Goal: Task Accomplishment & Management: Manage account settings

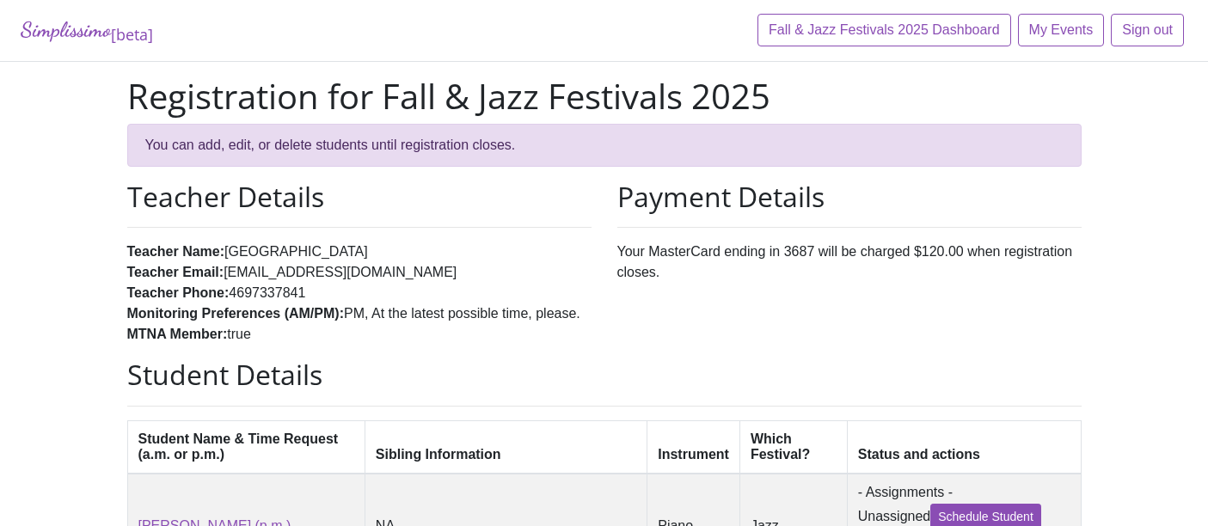
scroll to position [382, 0]
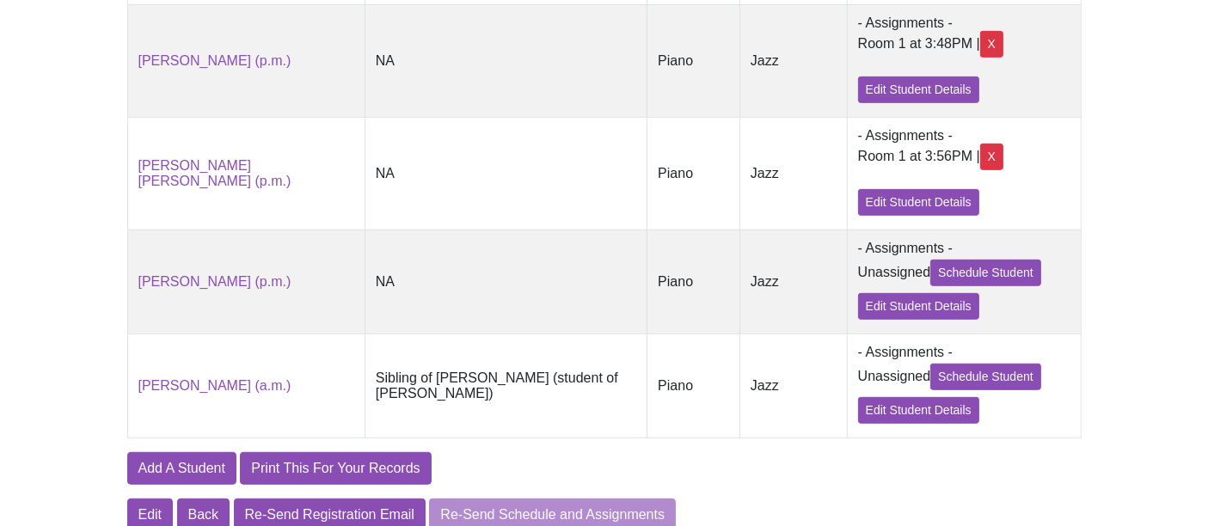
scroll to position [955, 0]
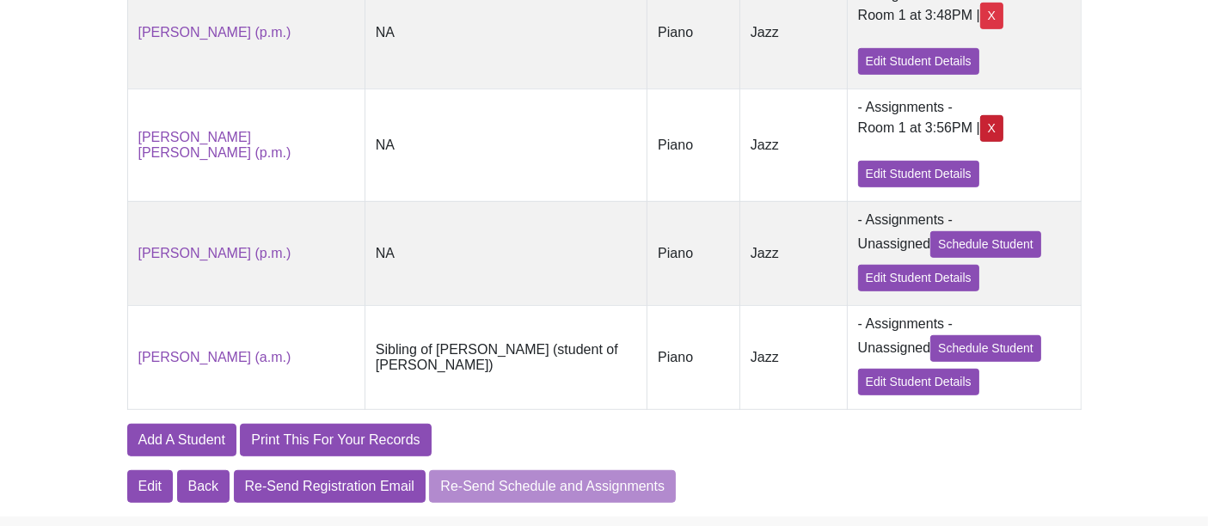
click at [980, 142] on div "X" at bounding box center [991, 128] width 23 height 27
click at [980, 138] on div "X" at bounding box center [991, 128] width 23 height 27
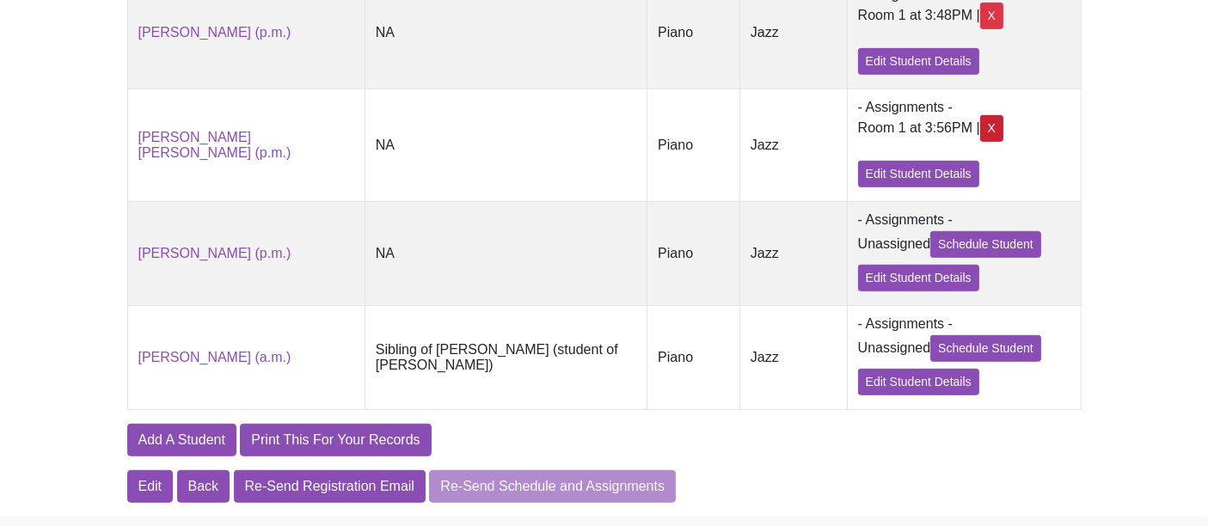
click at [980, 138] on div "X" at bounding box center [991, 128] width 23 height 27
click at [980, 142] on div "X" at bounding box center [991, 128] width 23 height 27
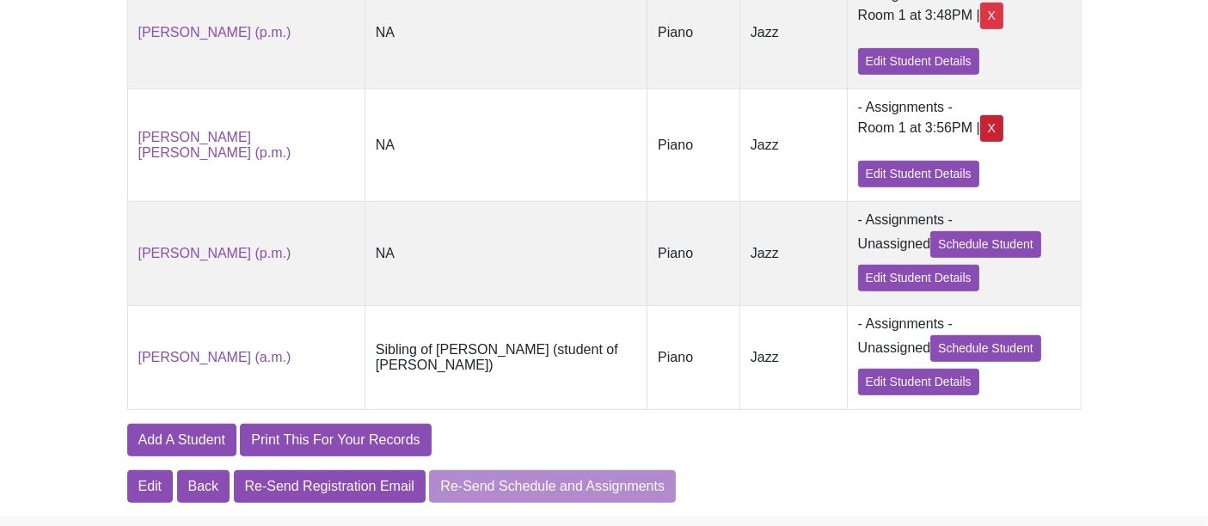
click at [980, 142] on div "X" at bounding box center [991, 128] width 23 height 27
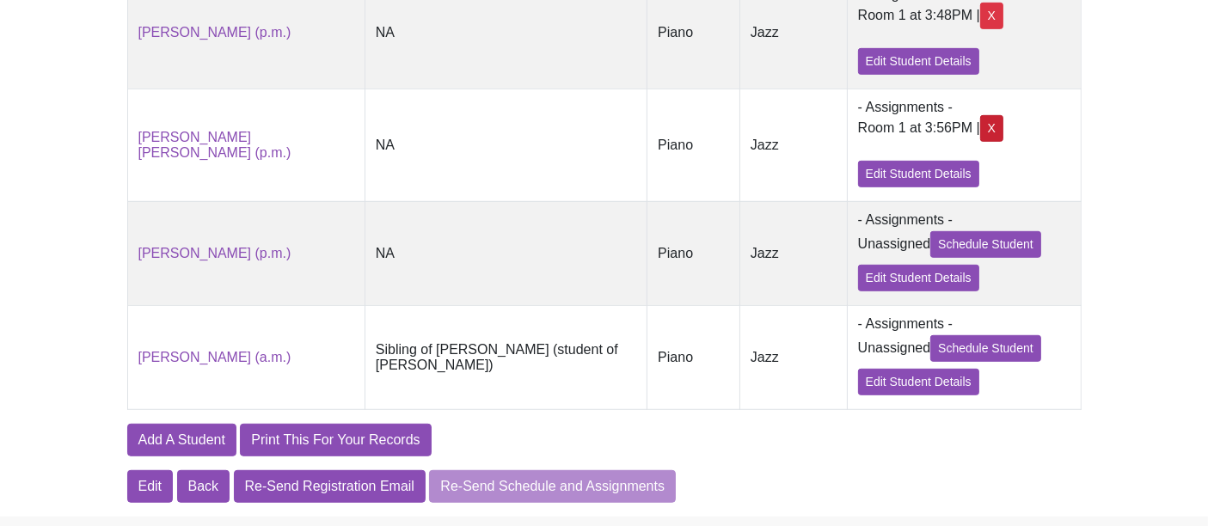
click at [980, 142] on div "X" at bounding box center [991, 128] width 23 height 27
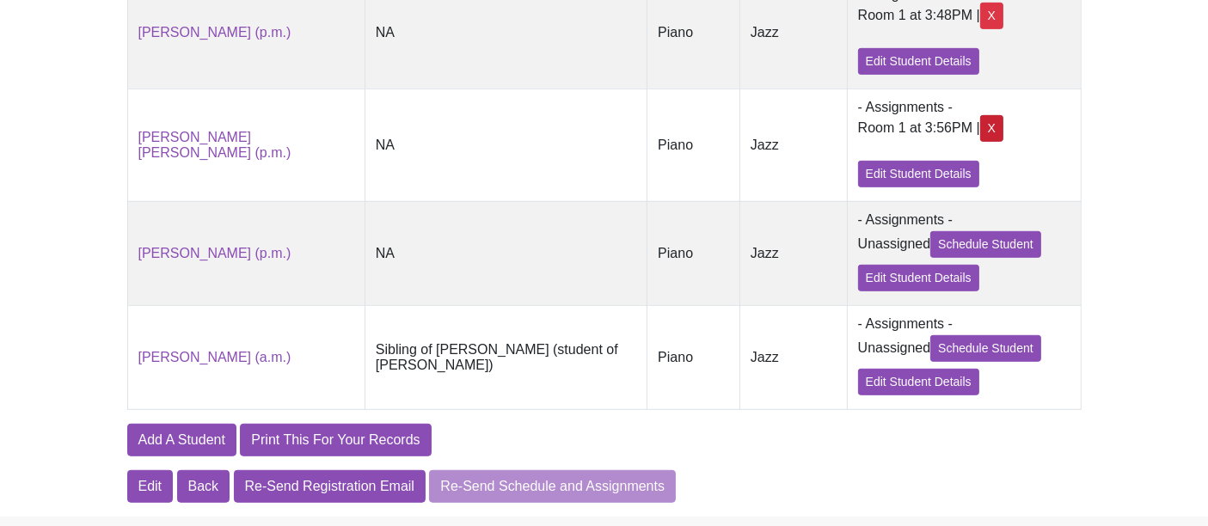
click at [980, 142] on div "X" at bounding box center [991, 128] width 23 height 27
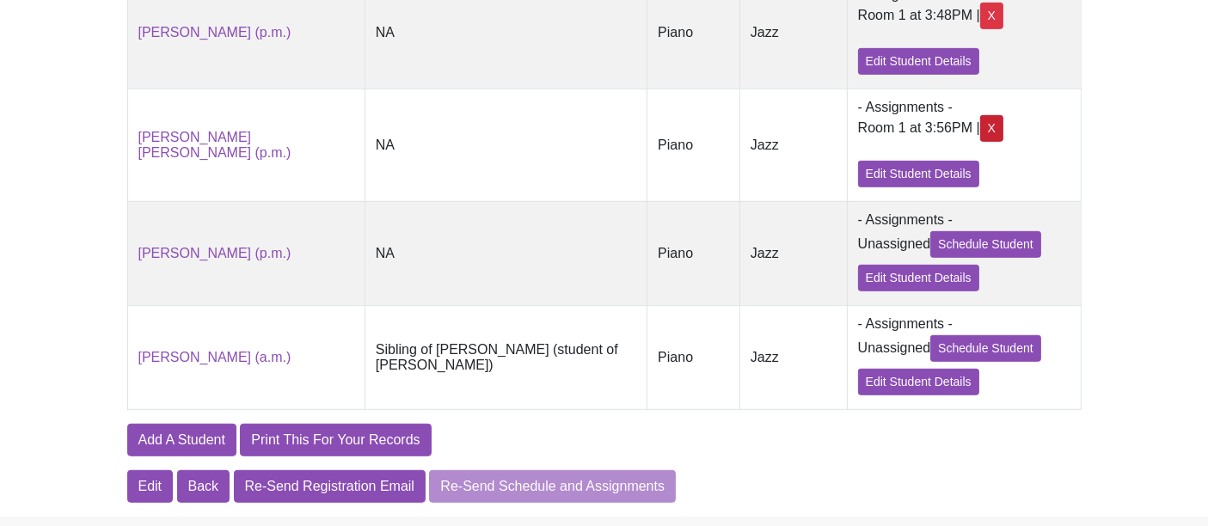
click at [980, 142] on div "X" at bounding box center [991, 128] width 23 height 27
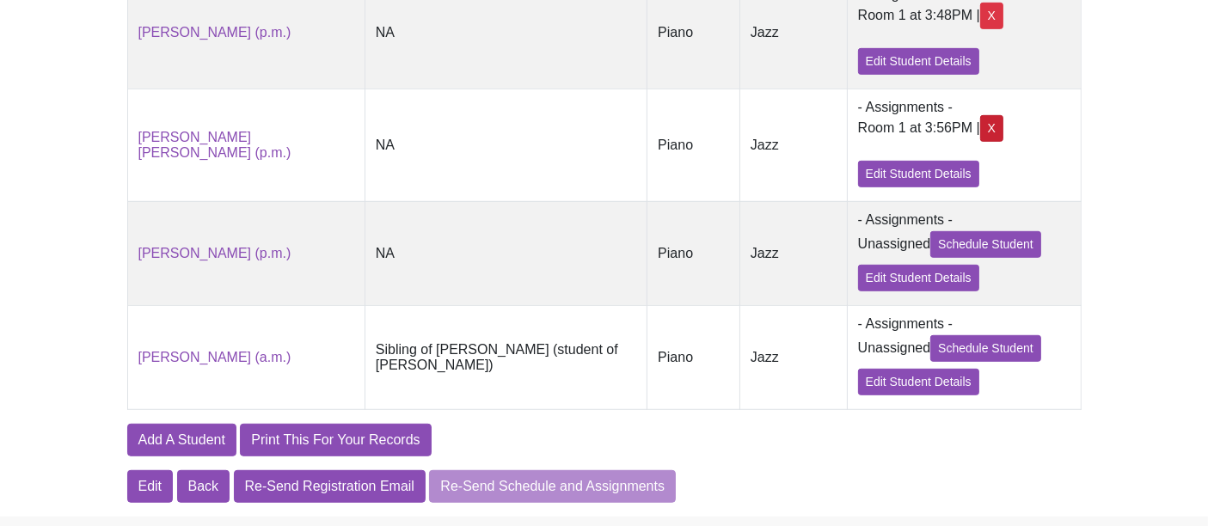
click at [980, 142] on div "X" at bounding box center [991, 128] width 23 height 27
click at [980, 29] on div "X" at bounding box center [991, 16] width 23 height 27
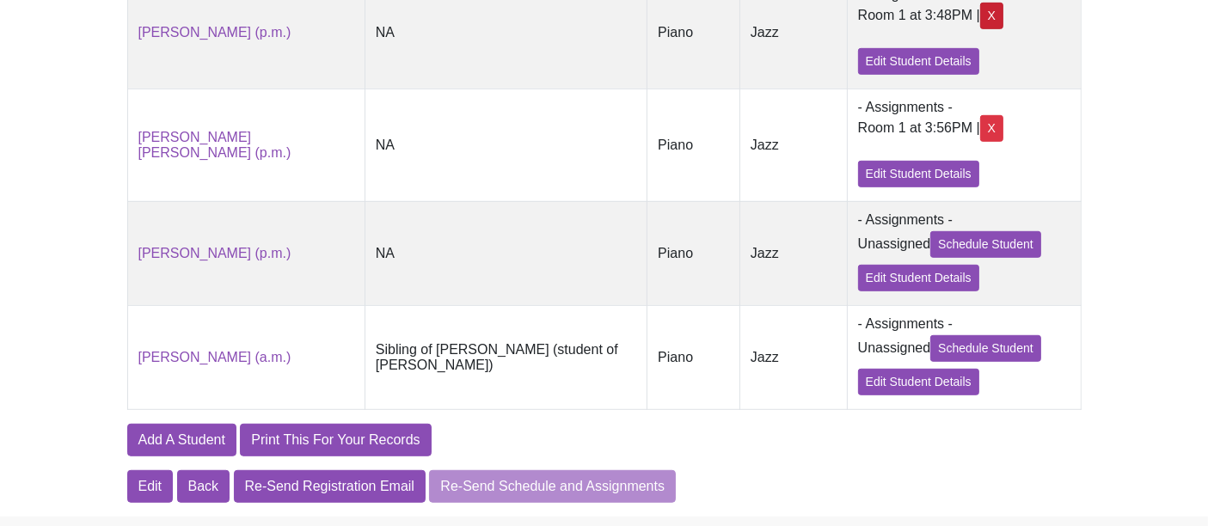
click at [980, 29] on div "X" at bounding box center [991, 16] width 23 height 27
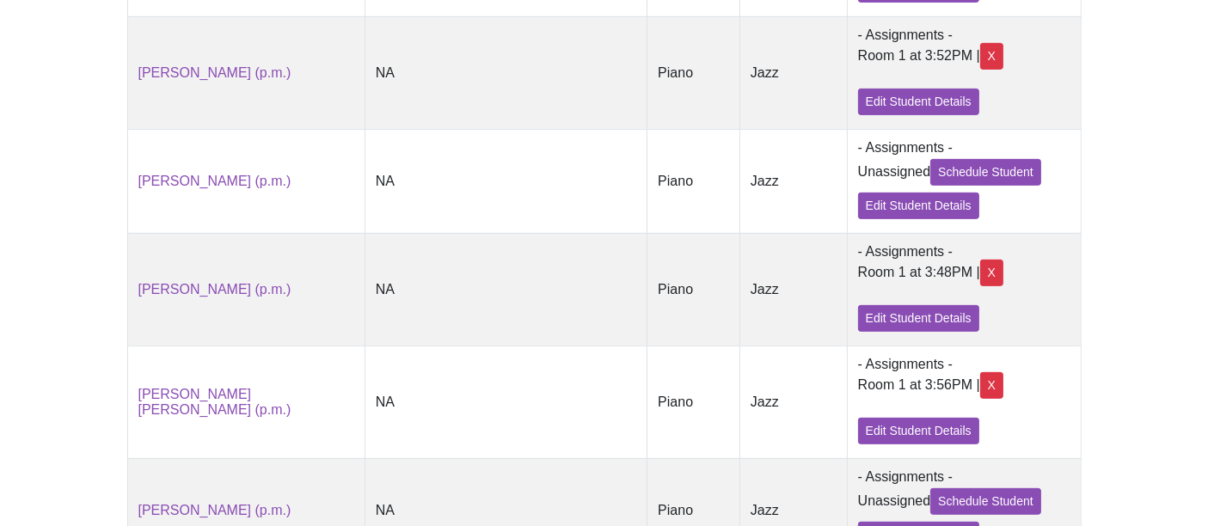
scroll to position [668, 0]
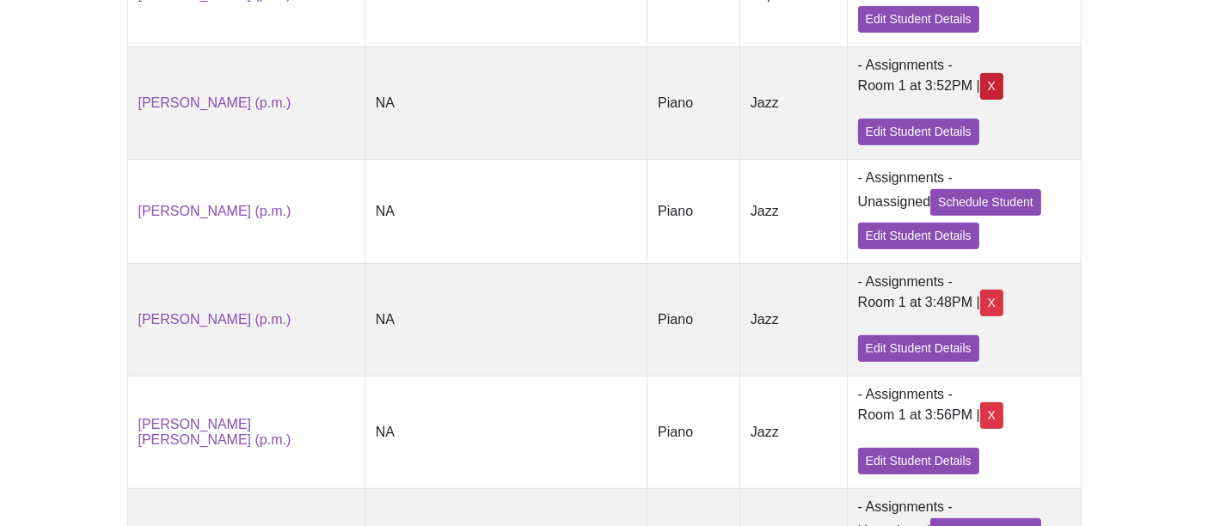
click at [980, 83] on div "X" at bounding box center [991, 86] width 23 height 27
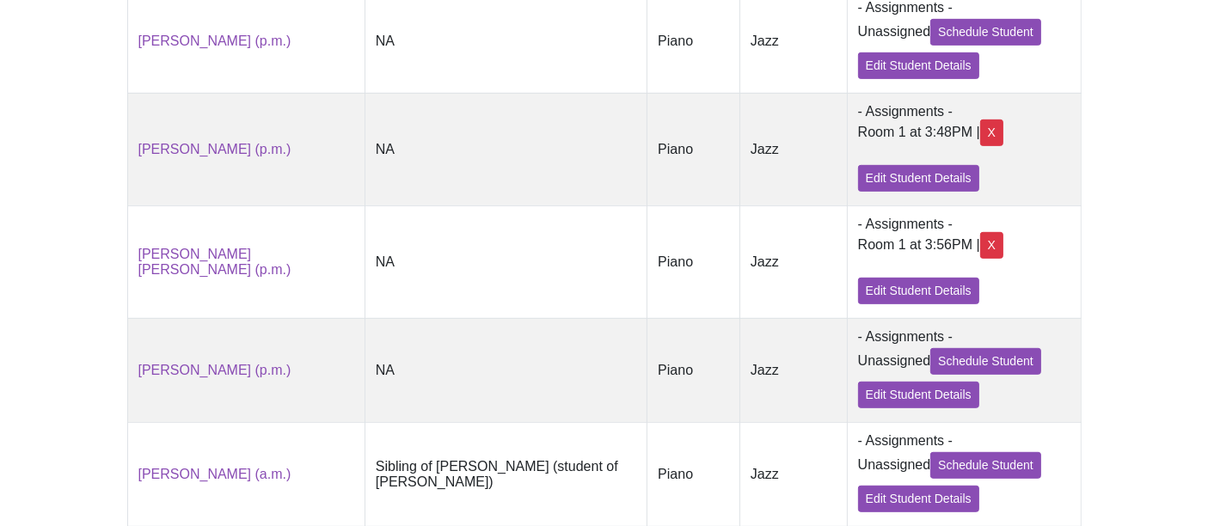
scroll to position [860, 0]
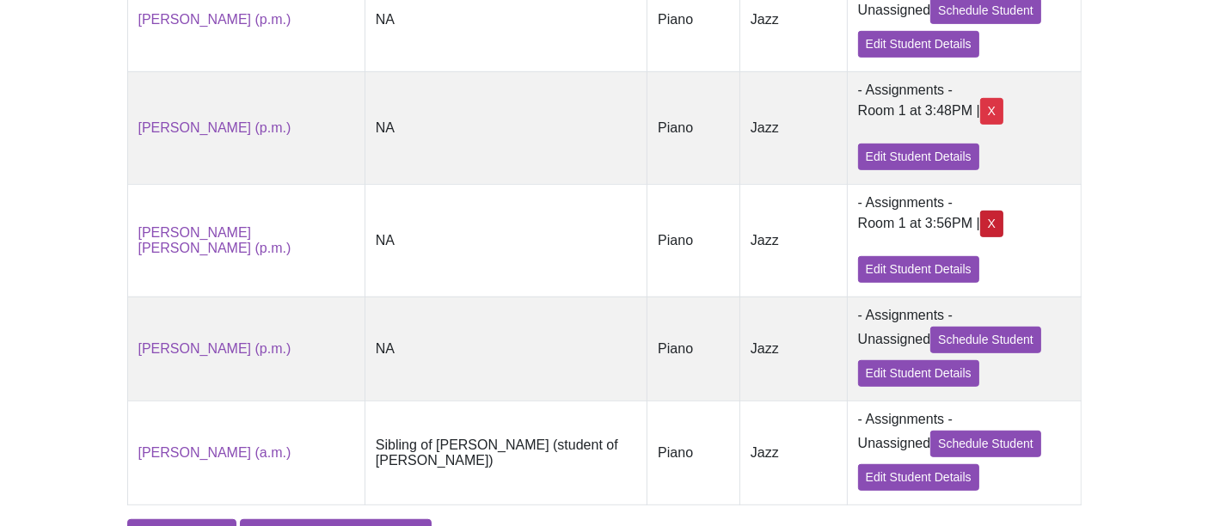
click at [980, 230] on div "X" at bounding box center [991, 224] width 23 height 27
click at [980, 237] on div "X" at bounding box center [991, 224] width 23 height 27
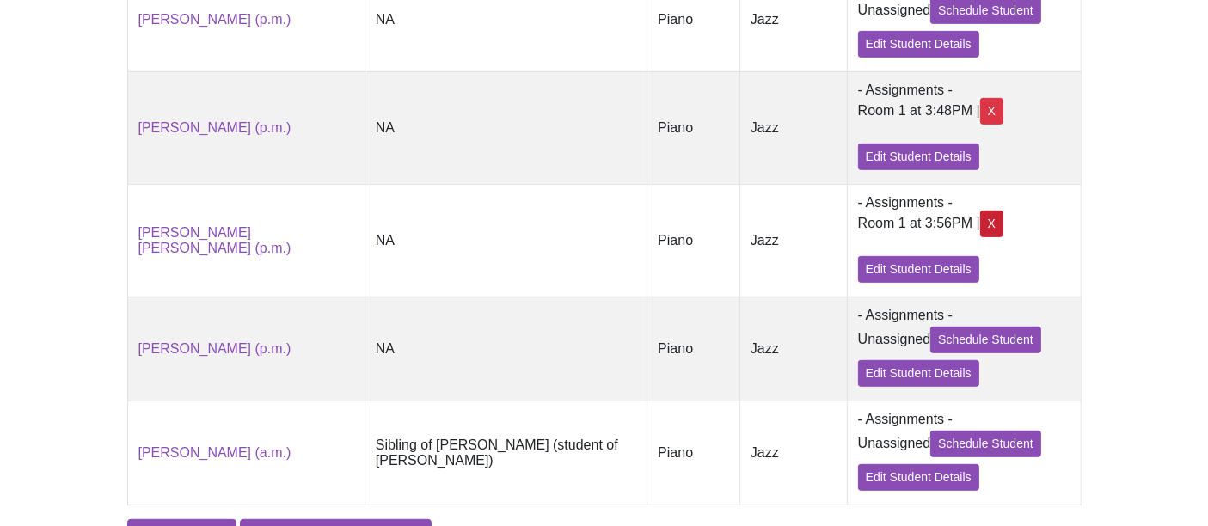
click at [980, 237] on div "X" at bounding box center [991, 224] width 23 height 27
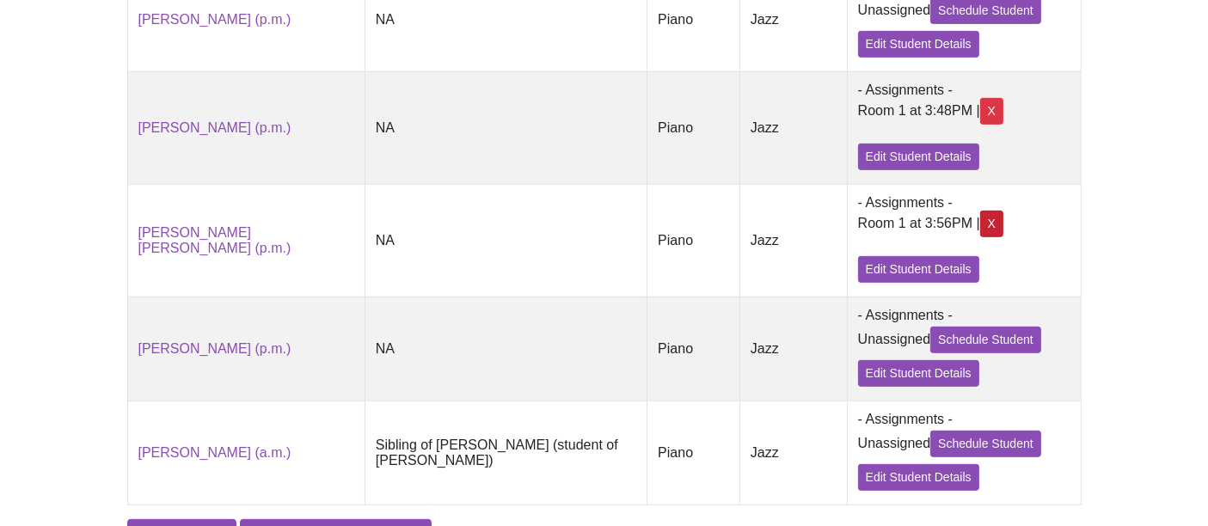
click at [980, 237] on div "X" at bounding box center [991, 224] width 23 height 27
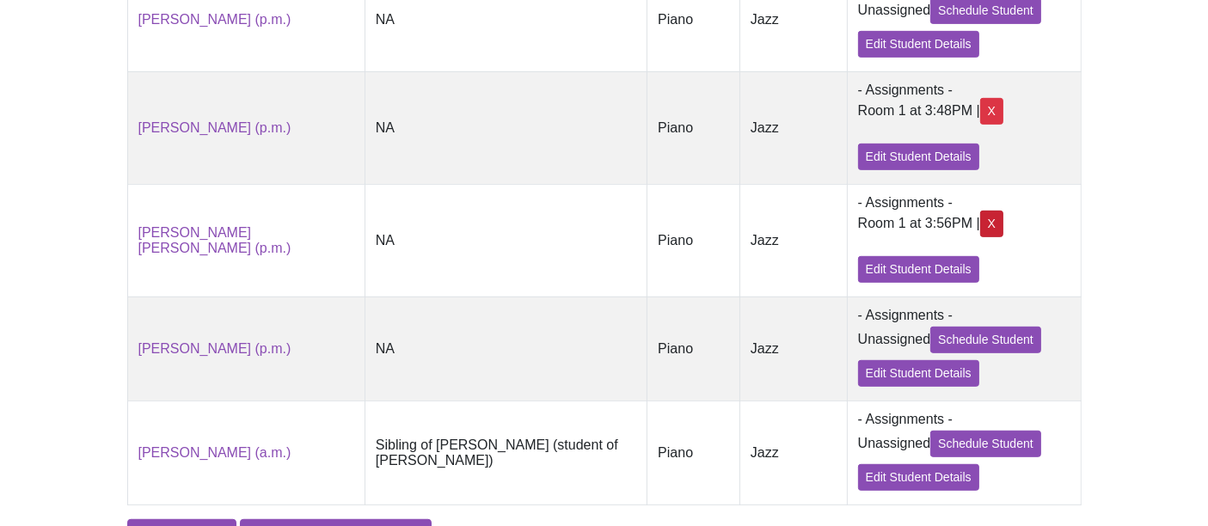
click at [980, 237] on div "X" at bounding box center [991, 224] width 23 height 27
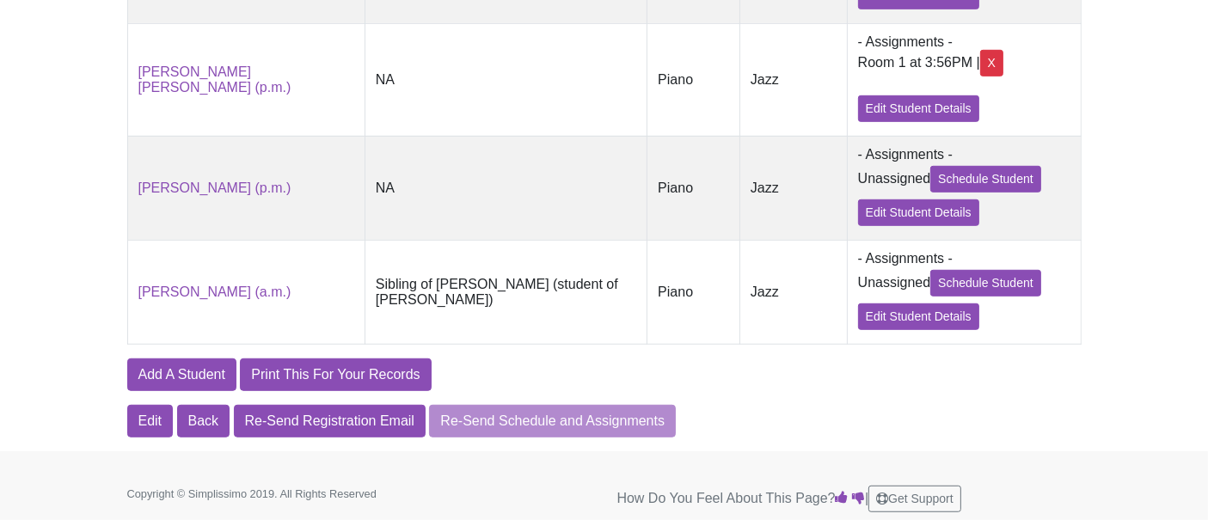
scroll to position [1037, 0]
click at [858, 213] on link "Edit Student Details" at bounding box center [918, 212] width 121 height 27
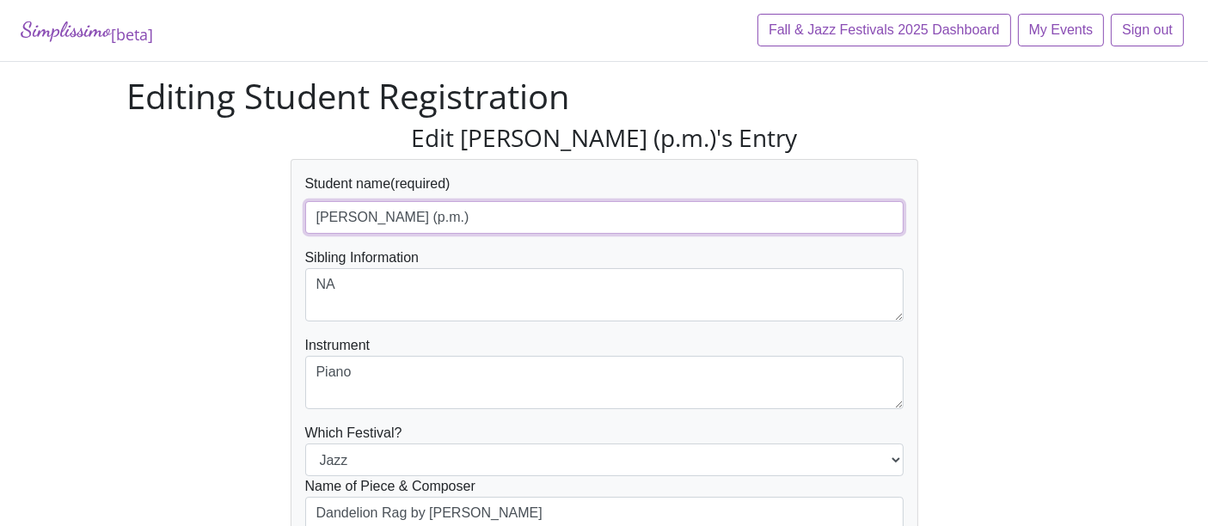
drag, startPoint x: 413, startPoint y: 225, endPoint x: 345, endPoint y: 215, distance: 68.7
click at [413, 225] on input "Naveen Sathy (p.m.)" at bounding box center [604, 217] width 598 height 33
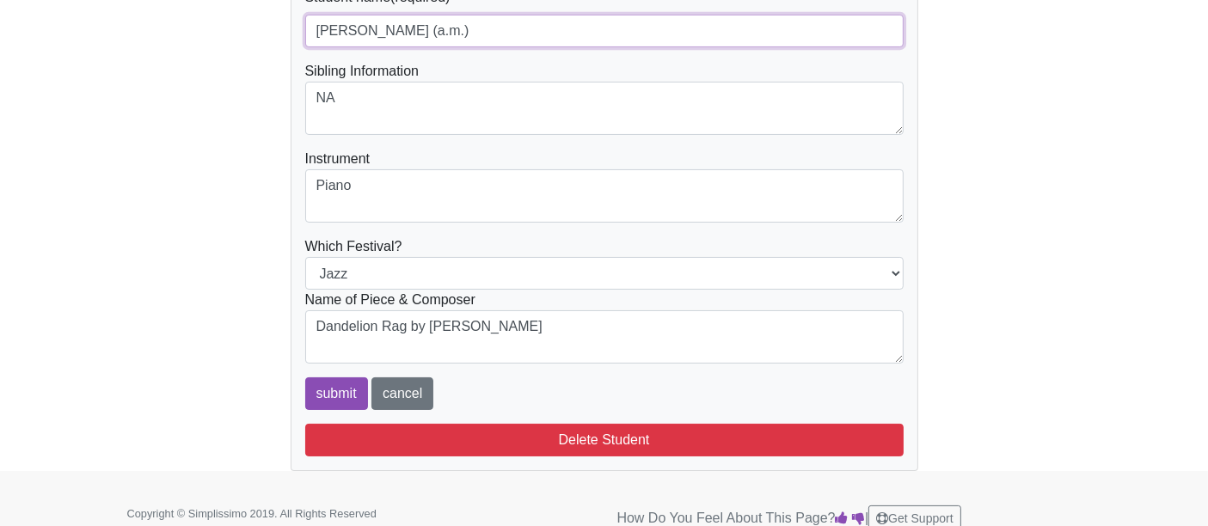
scroll to position [202, 0]
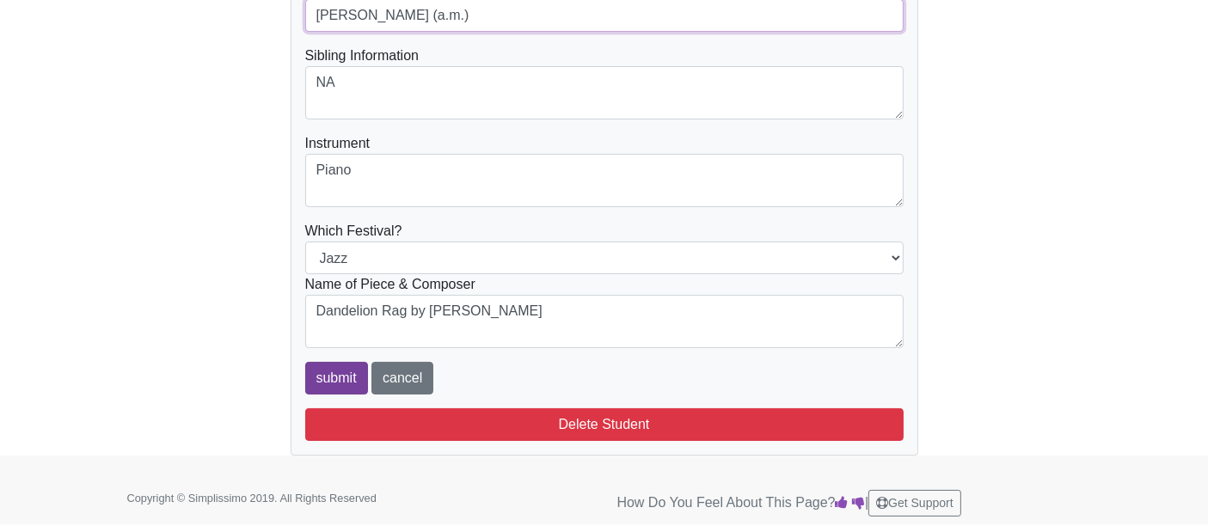
type input "[PERSON_NAME] (a.m.)"
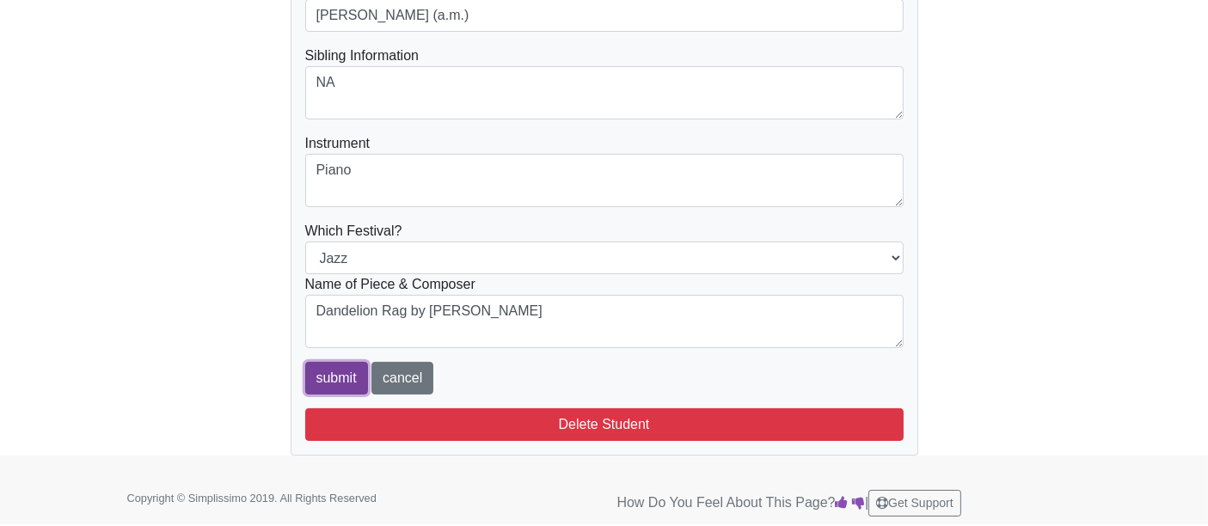
click at [328, 364] on input "submit" at bounding box center [336, 378] width 63 height 33
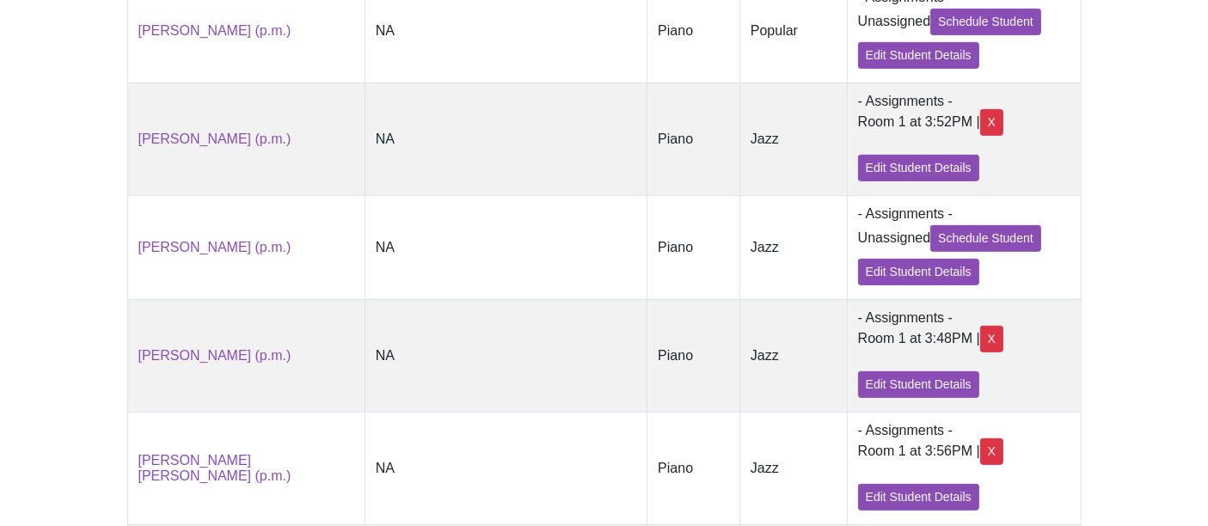
scroll to position [616, 0]
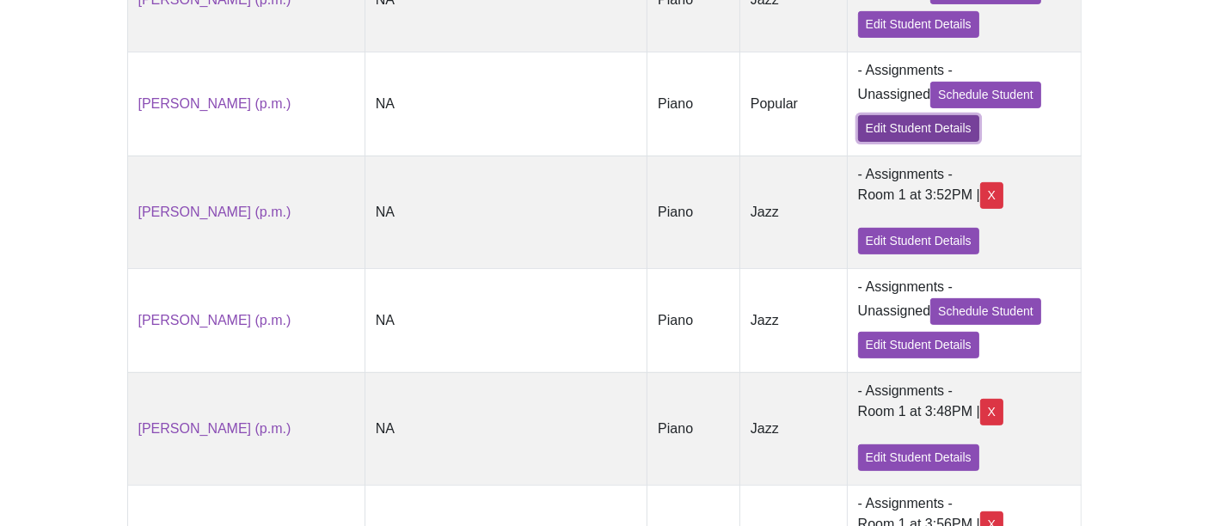
click at [858, 129] on link "Edit Student Details" at bounding box center [918, 128] width 121 height 27
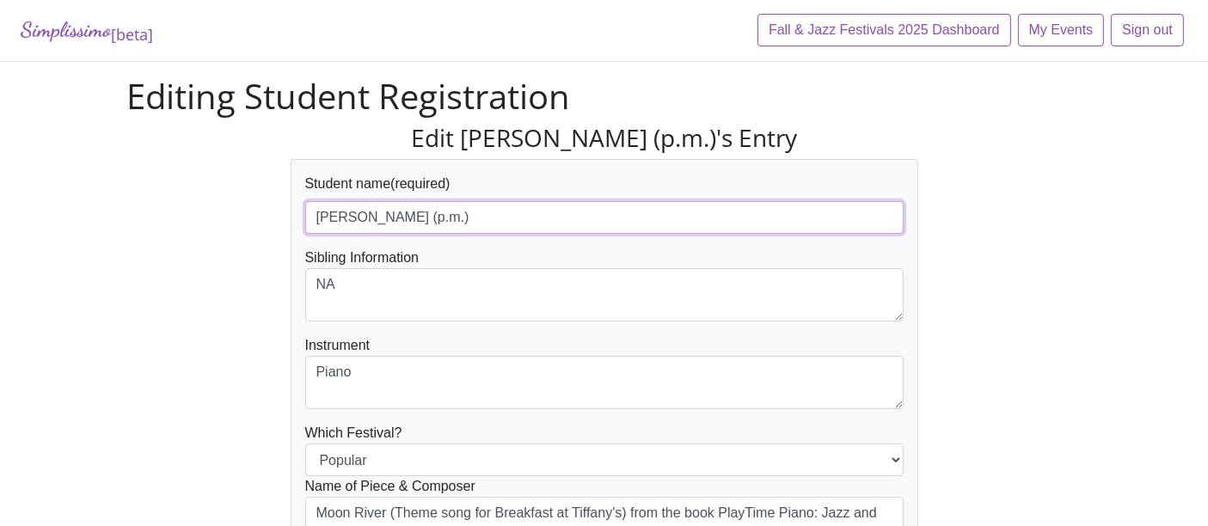
click at [415, 216] on input "[PERSON_NAME] (p.m.)" at bounding box center [604, 217] width 598 height 33
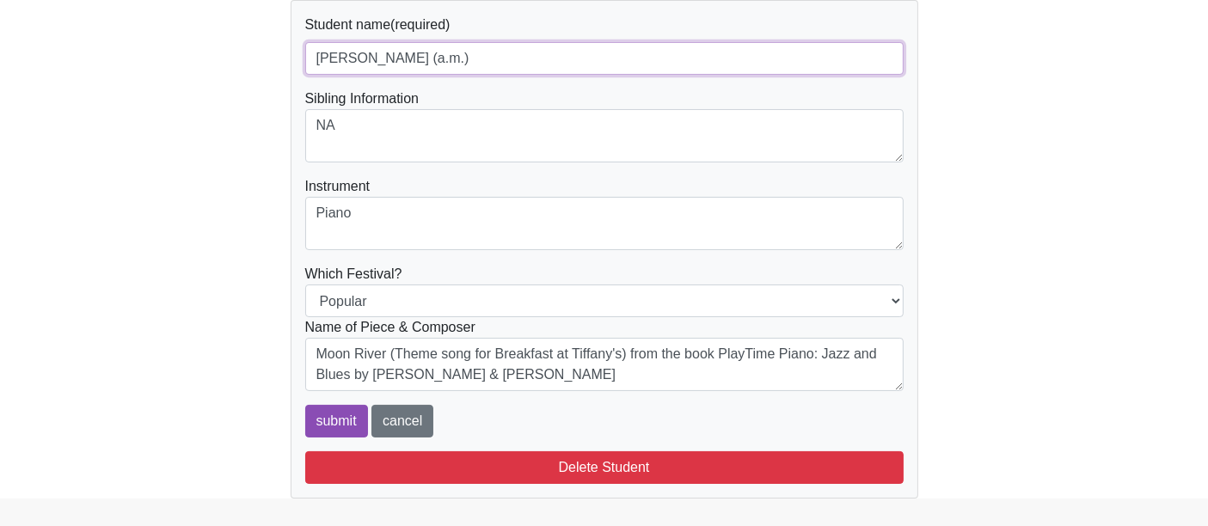
scroll to position [107, 0]
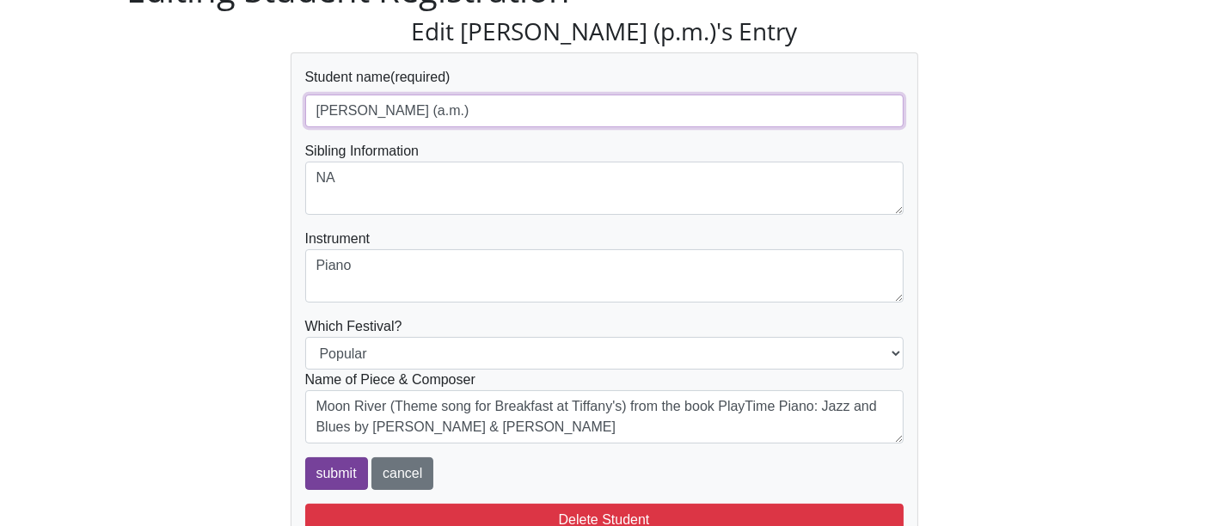
type input "Claire Sinusas (a.m.)"
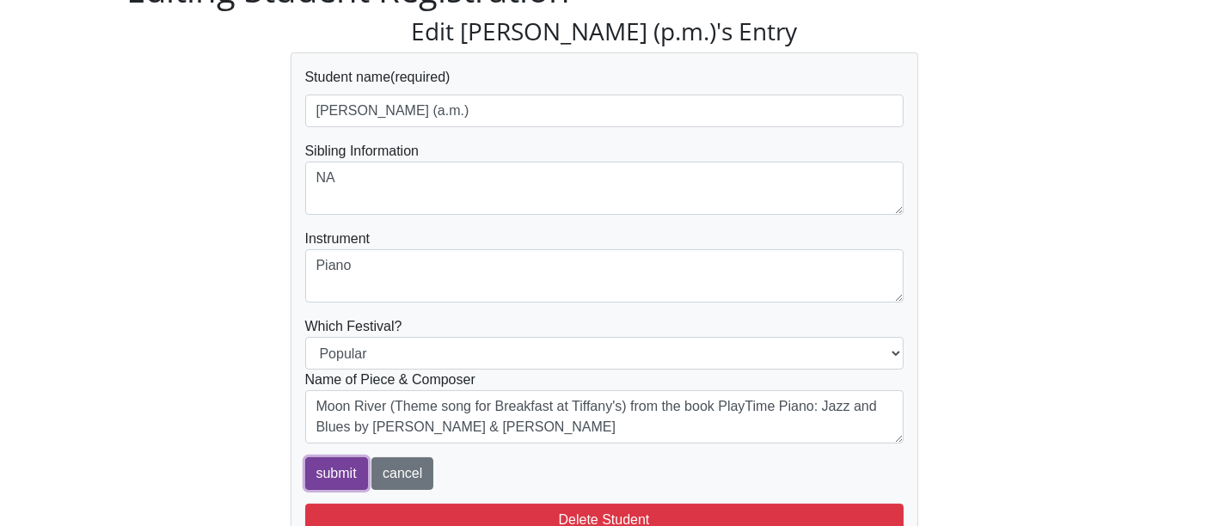
click at [324, 463] on input "submit" at bounding box center [336, 473] width 63 height 33
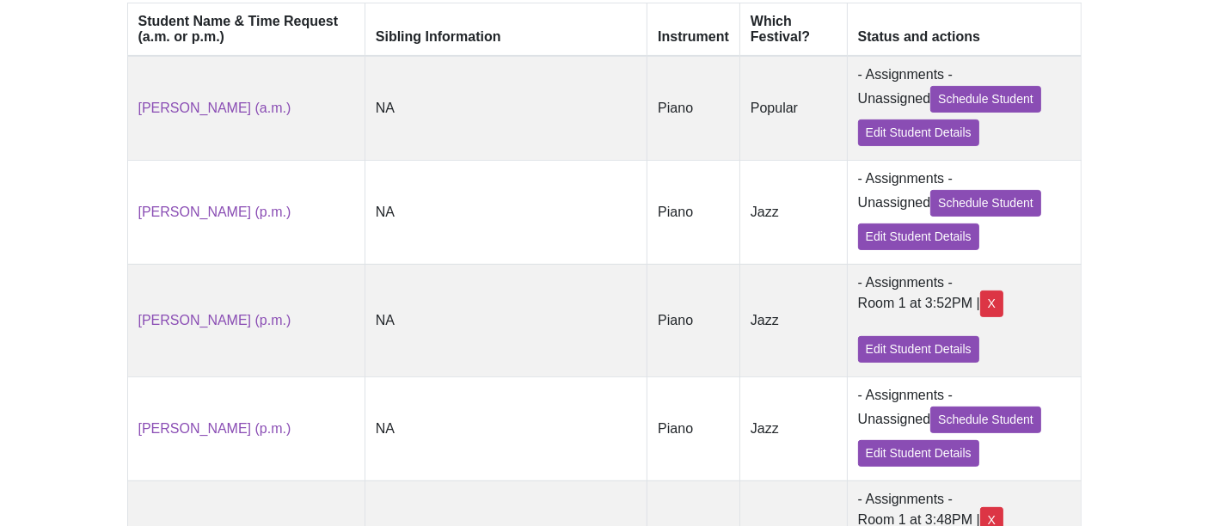
scroll to position [477, 0]
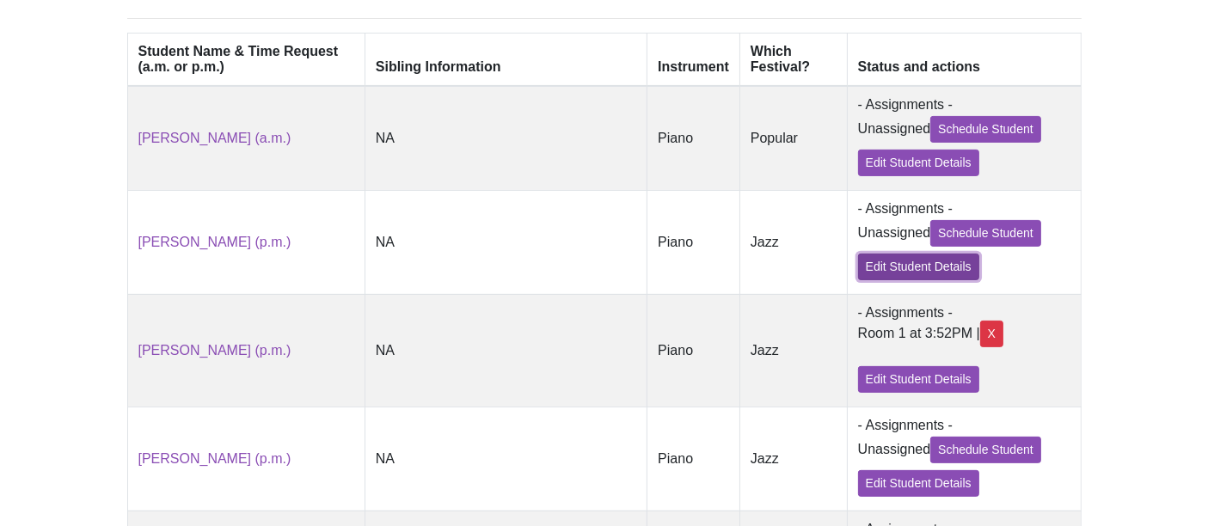
click at [862, 274] on link "Edit Student Details" at bounding box center [918, 267] width 121 height 27
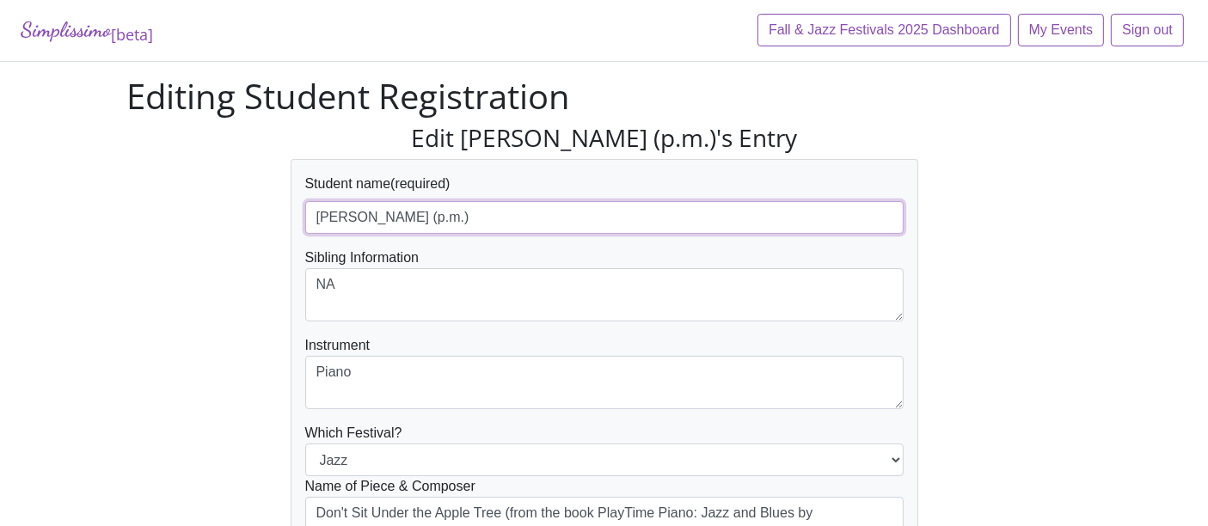
click at [408, 217] on input "[PERSON_NAME] (p.m.)" at bounding box center [604, 217] width 598 height 33
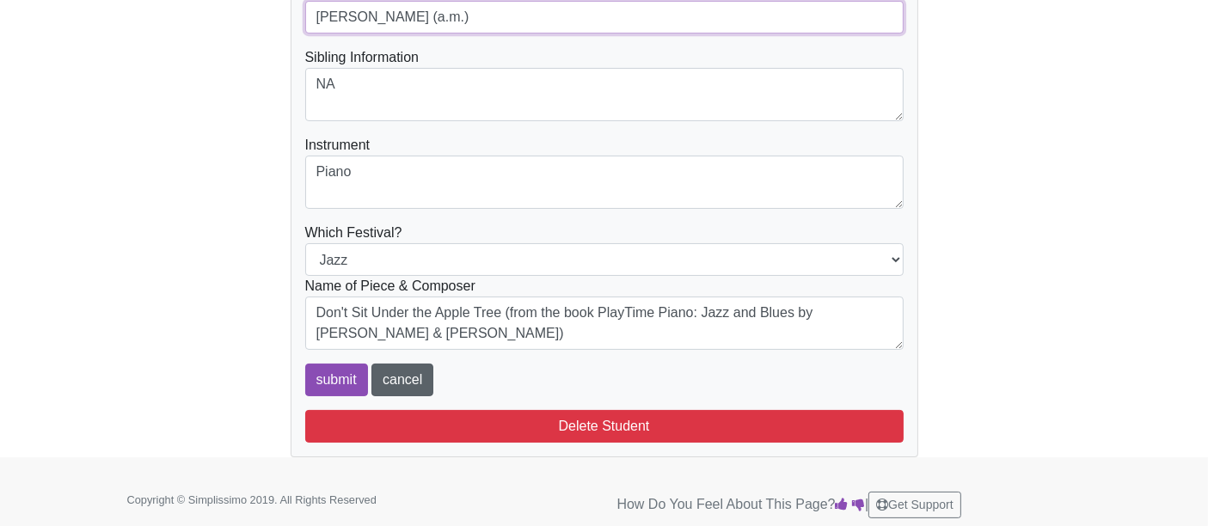
scroll to position [202, 0]
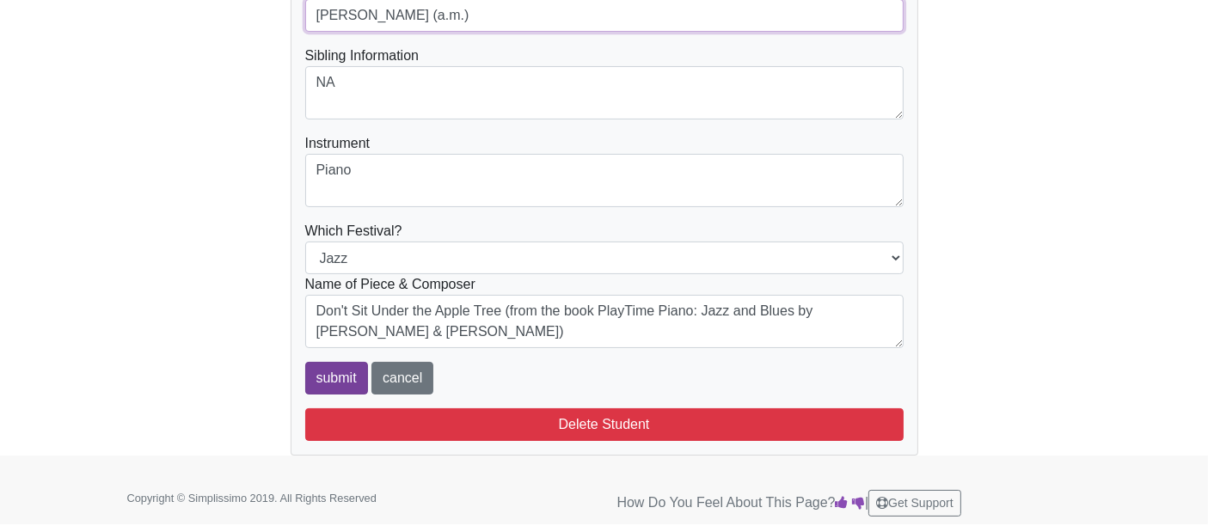
type input "Claire Sinusas (a.m.)"
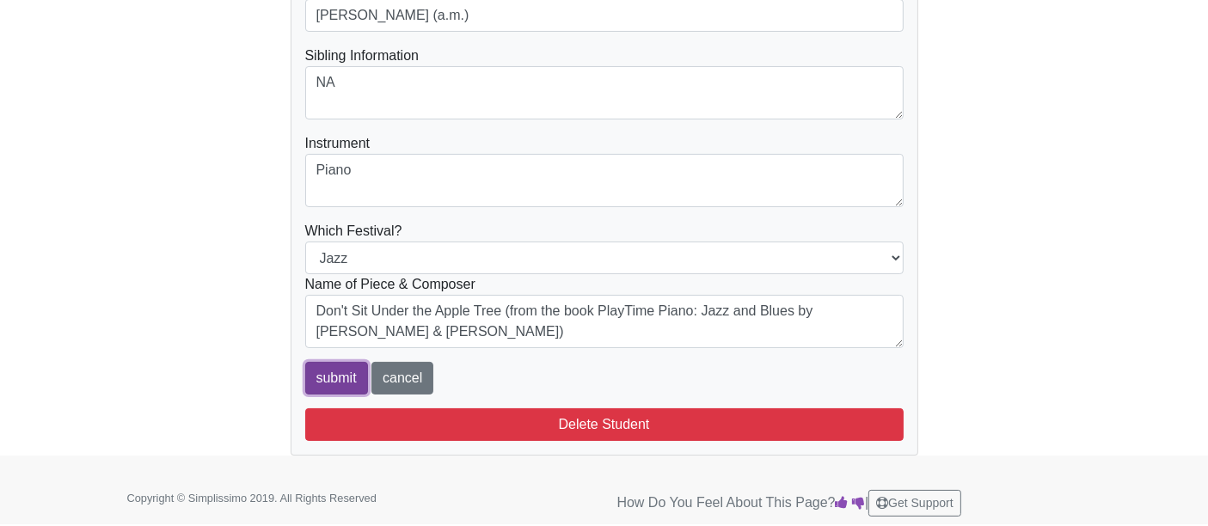
click at [316, 367] on input "submit" at bounding box center [336, 378] width 63 height 33
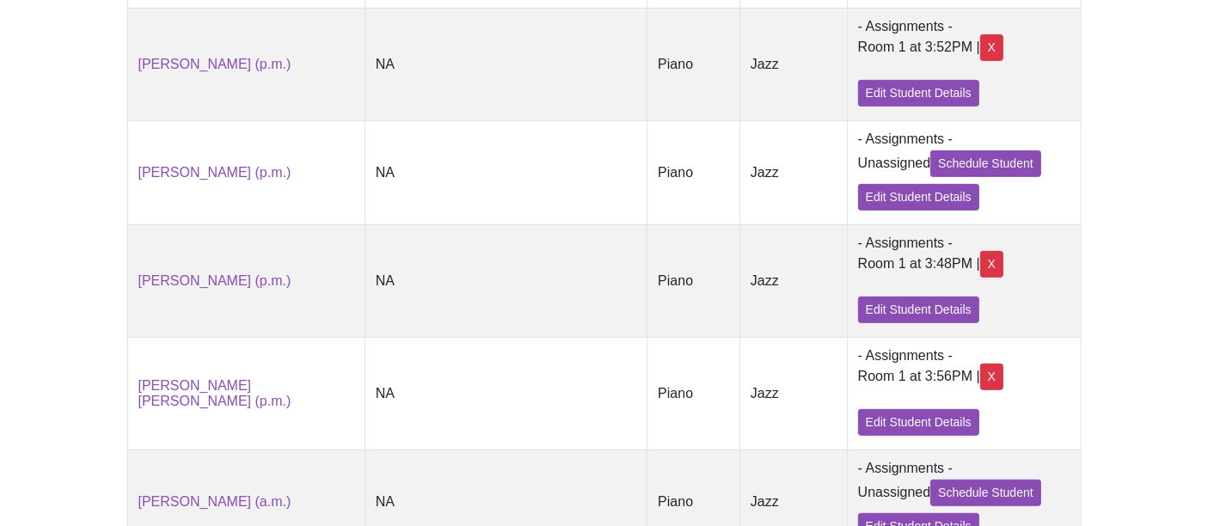
scroll to position [668, 0]
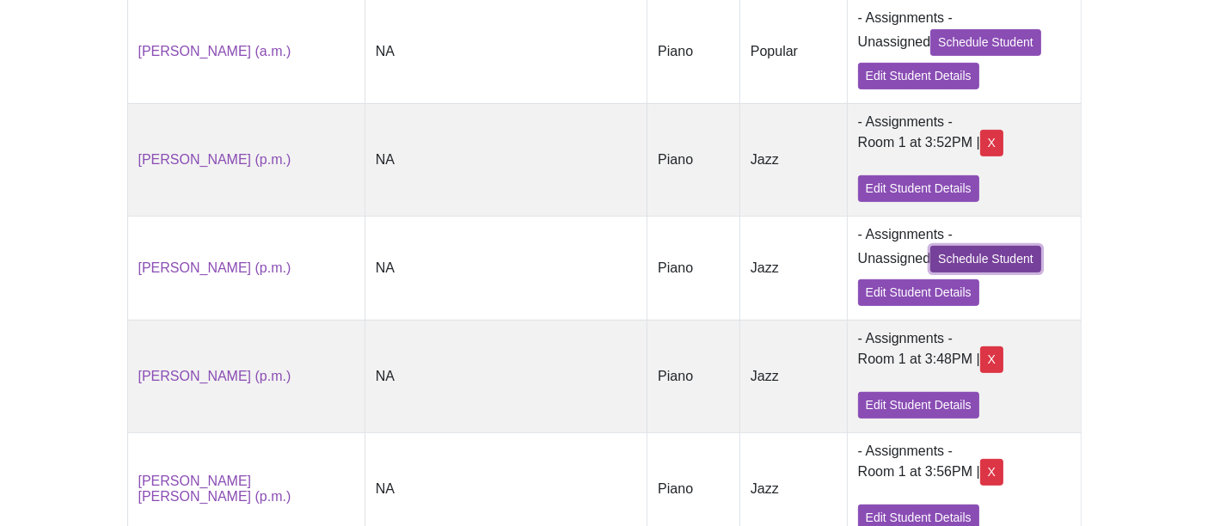
click at [966, 264] on link "Schedule Student" at bounding box center [985, 259] width 111 height 27
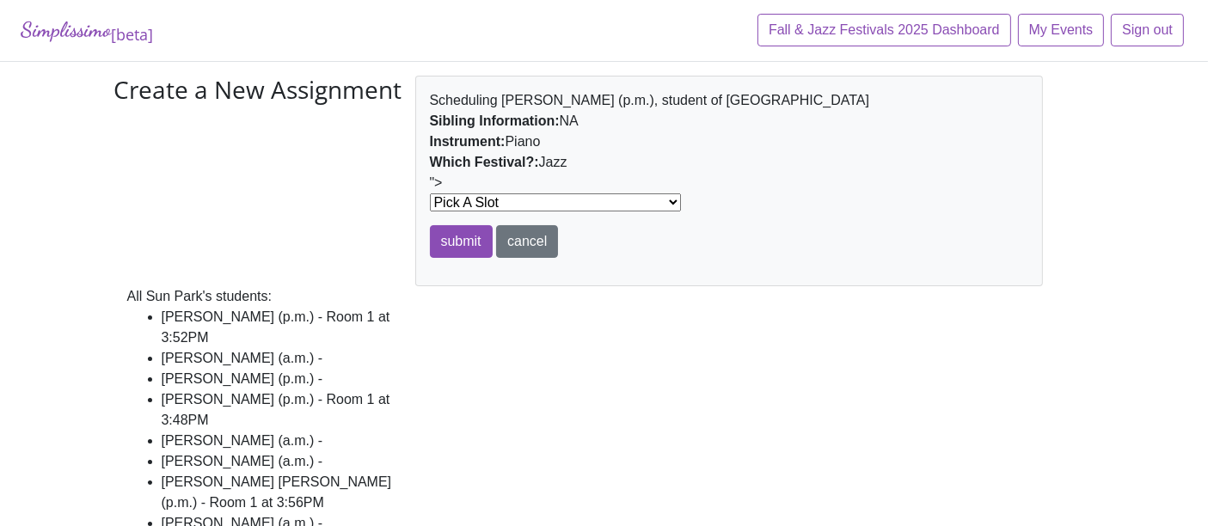
click at [565, 212] on select "Pick A Slot at 10:00AM in Room 1 at 10:04AM in Room 1 at 10:08AM in Room 1 at 1…" at bounding box center [555, 202] width 251 height 18
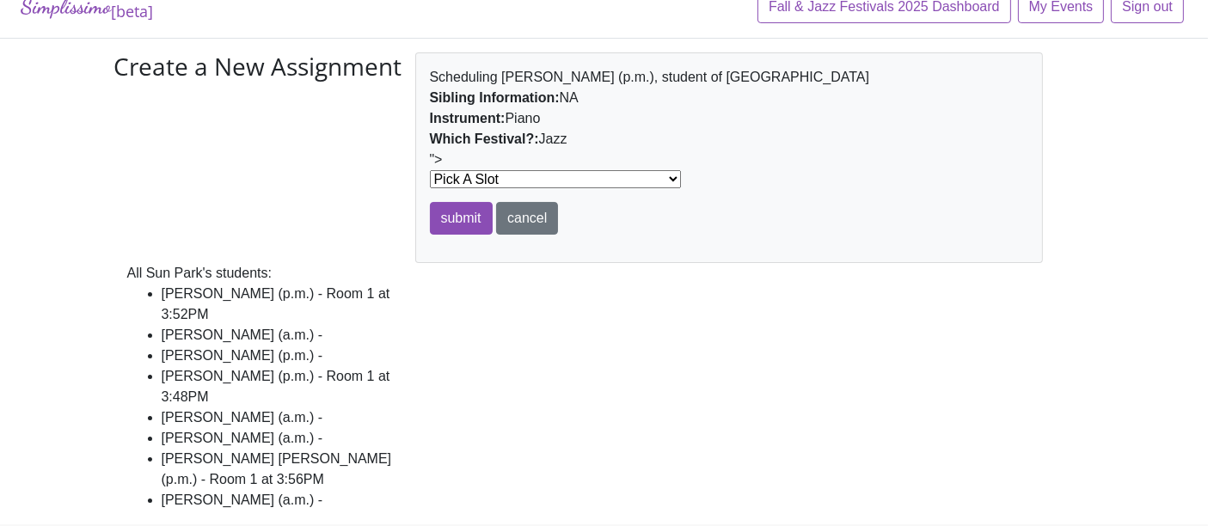
scroll to position [34, 0]
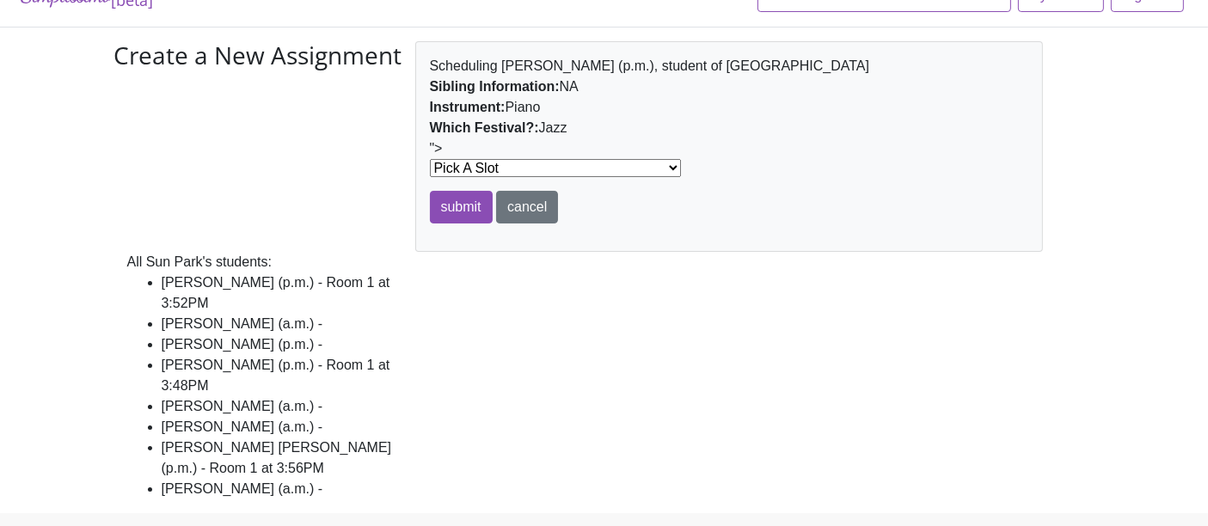
click at [575, 164] on select "Pick A Slot at 10:00AM in Room 1 at 10:04AM in Room 1 at 10:08AM in Room 1 at 1…" at bounding box center [555, 168] width 251 height 18
click at [566, 169] on select "Pick A Slot at 10:00AM in Room 1 at 10:04AM in Room 1 at 10:08AM in Room 1 at 1…" at bounding box center [555, 168] width 251 height 18
click at [577, 168] on select "Pick A Slot at 10:00AM in Room 1 at 10:04AM in Room 1 at 10:08AM in Room 1 at 1…" at bounding box center [555, 168] width 251 height 18
select select "12637"
click at [430, 159] on select "Pick A Slot at 10:00AM in Room 1 at 10:04AM in Room 1 at 10:08AM in Room 1 at 1…" at bounding box center [555, 168] width 251 height 18
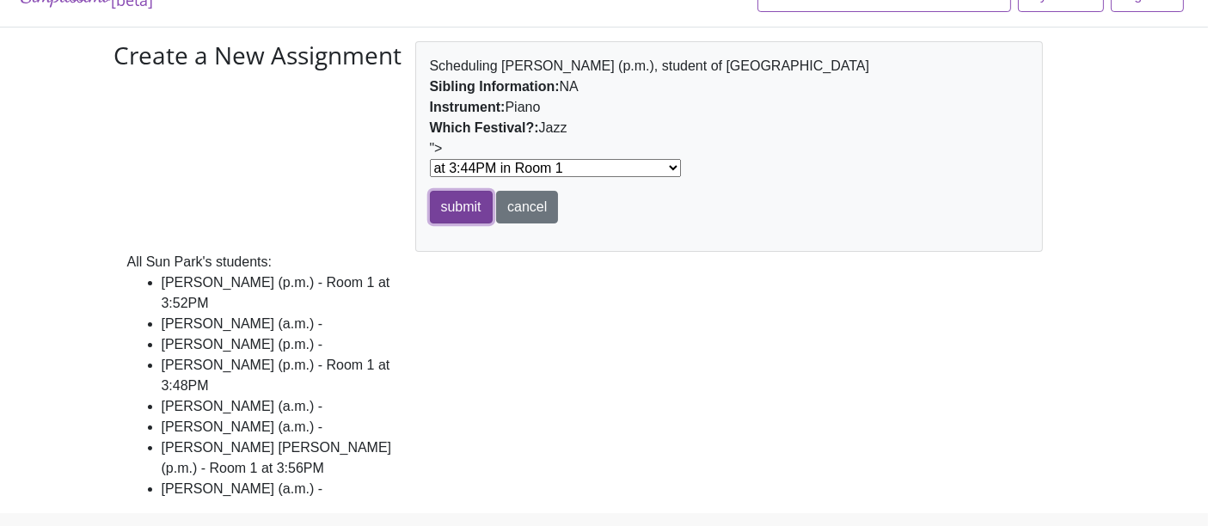
click at [459, 206] on input "submit" at bounding box center [461, 207] width 63 height 33
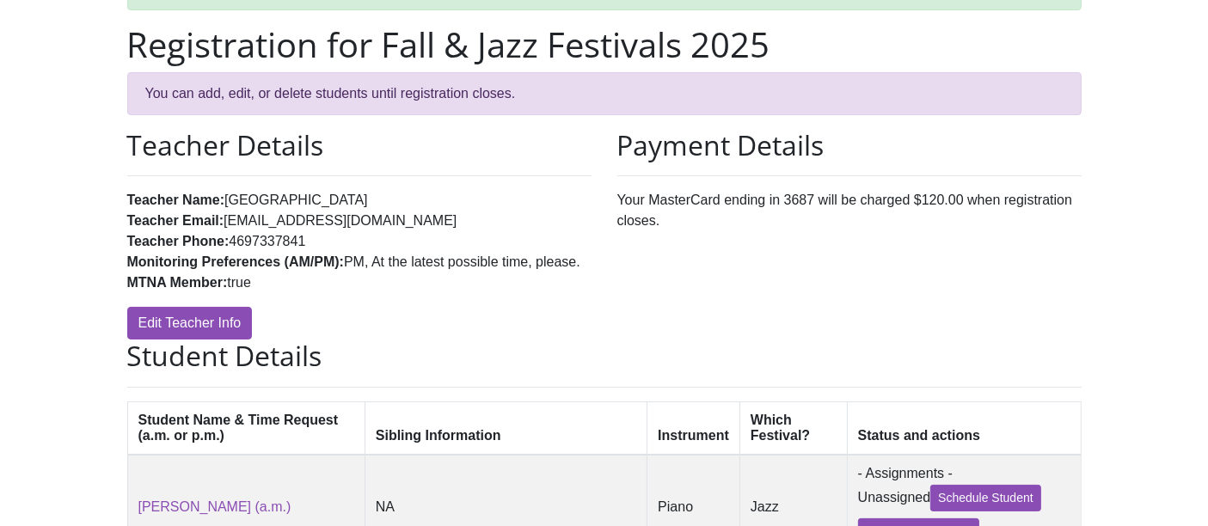
scroll to position [106, 0]
